Goal: Find specific page/section: Find specific page/section

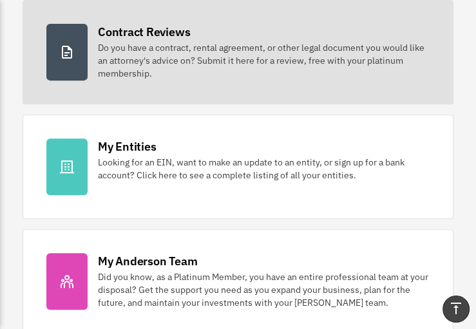
scroll to position [368, 0]
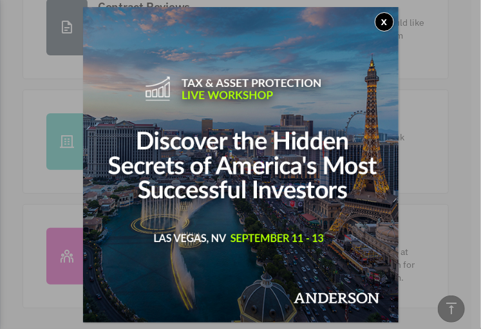
click at [383, 21] on button "x" at bounding box center [384, 21] width 19 height 19
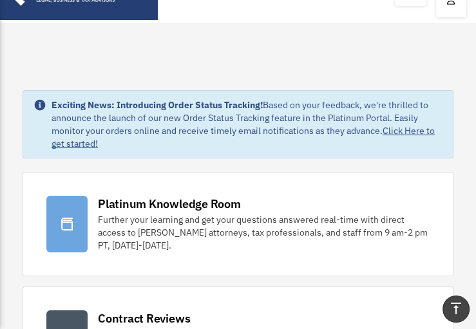
scroll to position [0, 0]
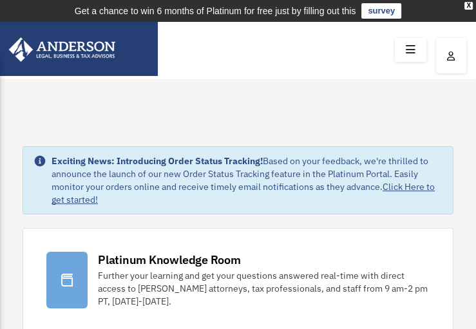
click at [414, 48] on icon at bounding box center [410, 50] width 19 height 20
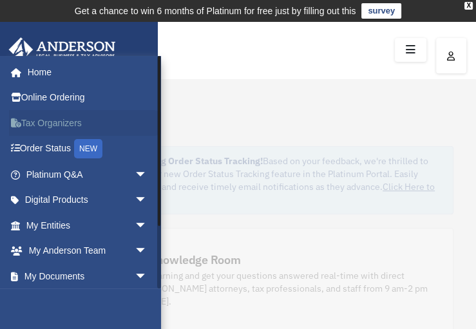
click at [61, 119] on link "Tax Organizers" at bounding box center [88, 123] width 158 height 26
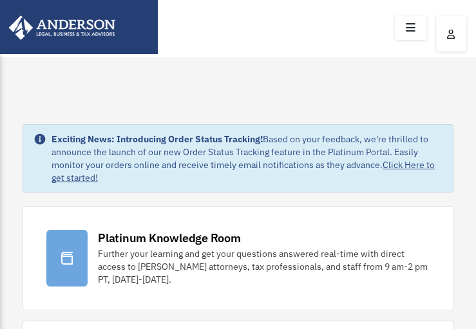
click at [413, 23] on div at bounding box center [238, 28] width 476 height 57
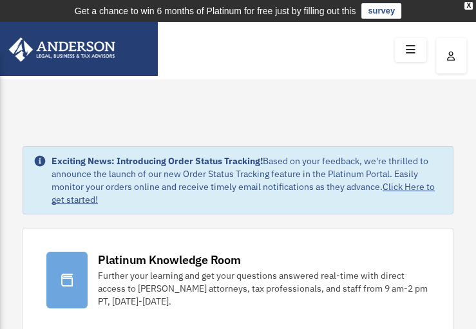
click at [415, 48] on icon at bounding box center [410, 50] width 19 height 20
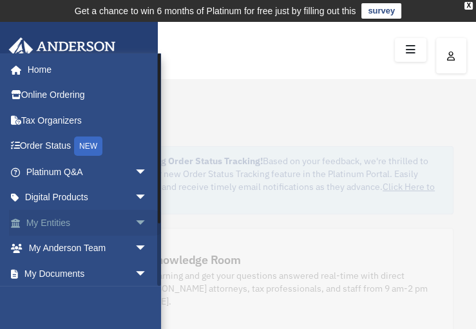
click at [135, 222] on span "arrow_drop_down" at bounding box center [148, 223] width 26 height 26
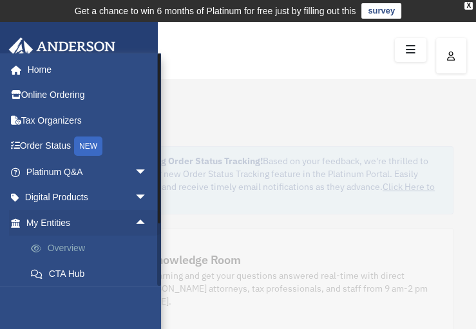
click at [91, 246] on link "Overview" at bounding box center [92, 249] width 149 height 26
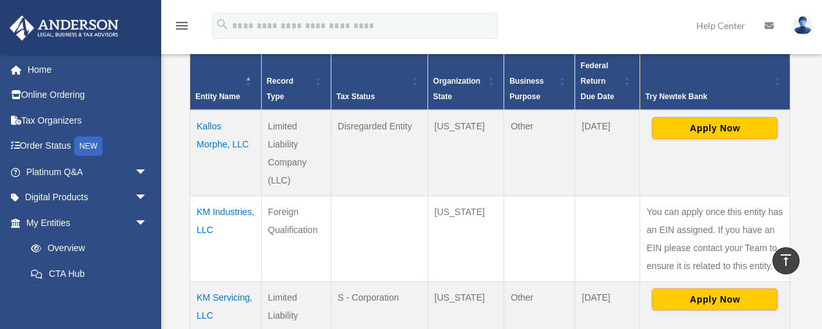
scroll to position [378, 0]
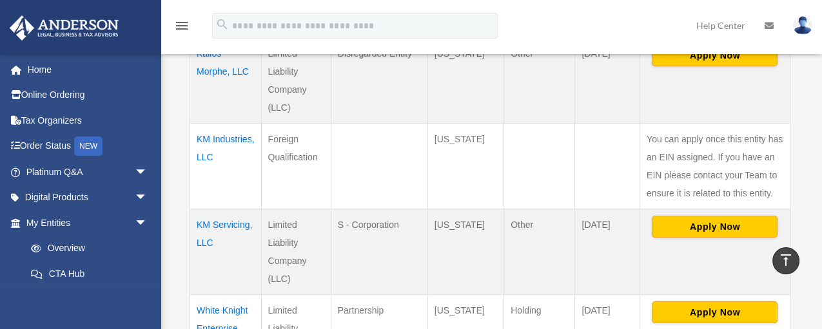
click at [209, 220] on td "KM Servicing, LLC" at bounding box center [226, 252] width 72 height 86
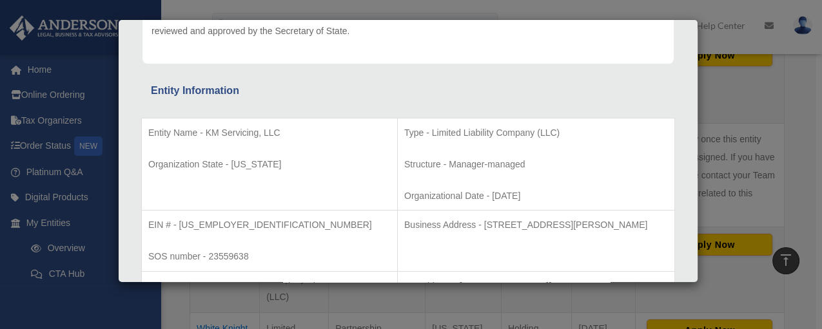
scroll to position [220, 0]
